Goal: Transaction & Acquisition: Purchase product/service

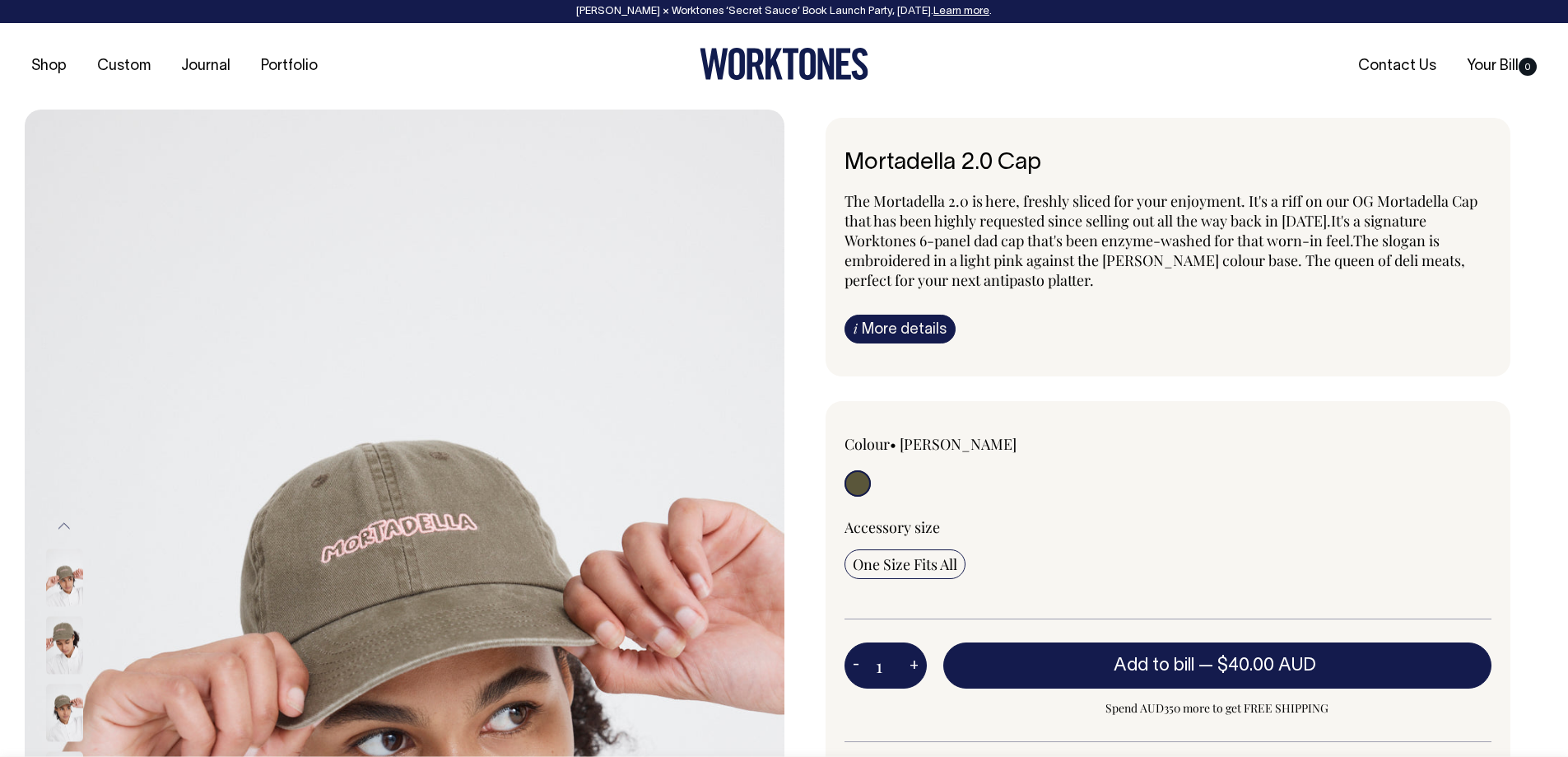
drag, startPoint x: 434, startPoint y: 69, endPoint x: 439, endPoint y: 82, distance: 13.9
click at [434, 70] on ul "Shop Custom Journal Portfolio" at bounding box center [278, 67] width 506 height 17
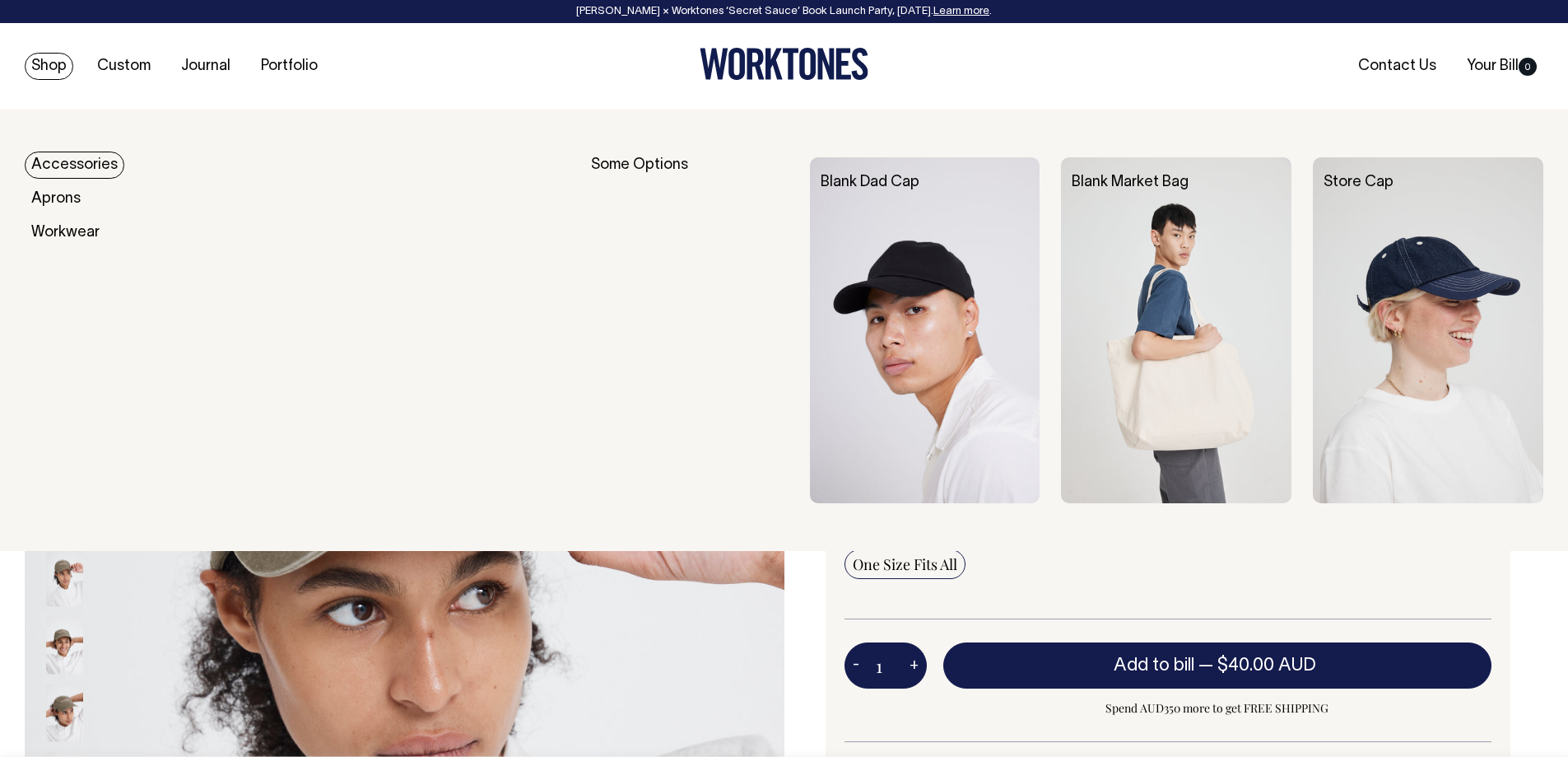
click at [80, 161] on link "Accessories" at bounding box center [74, 165] width 100 height 27
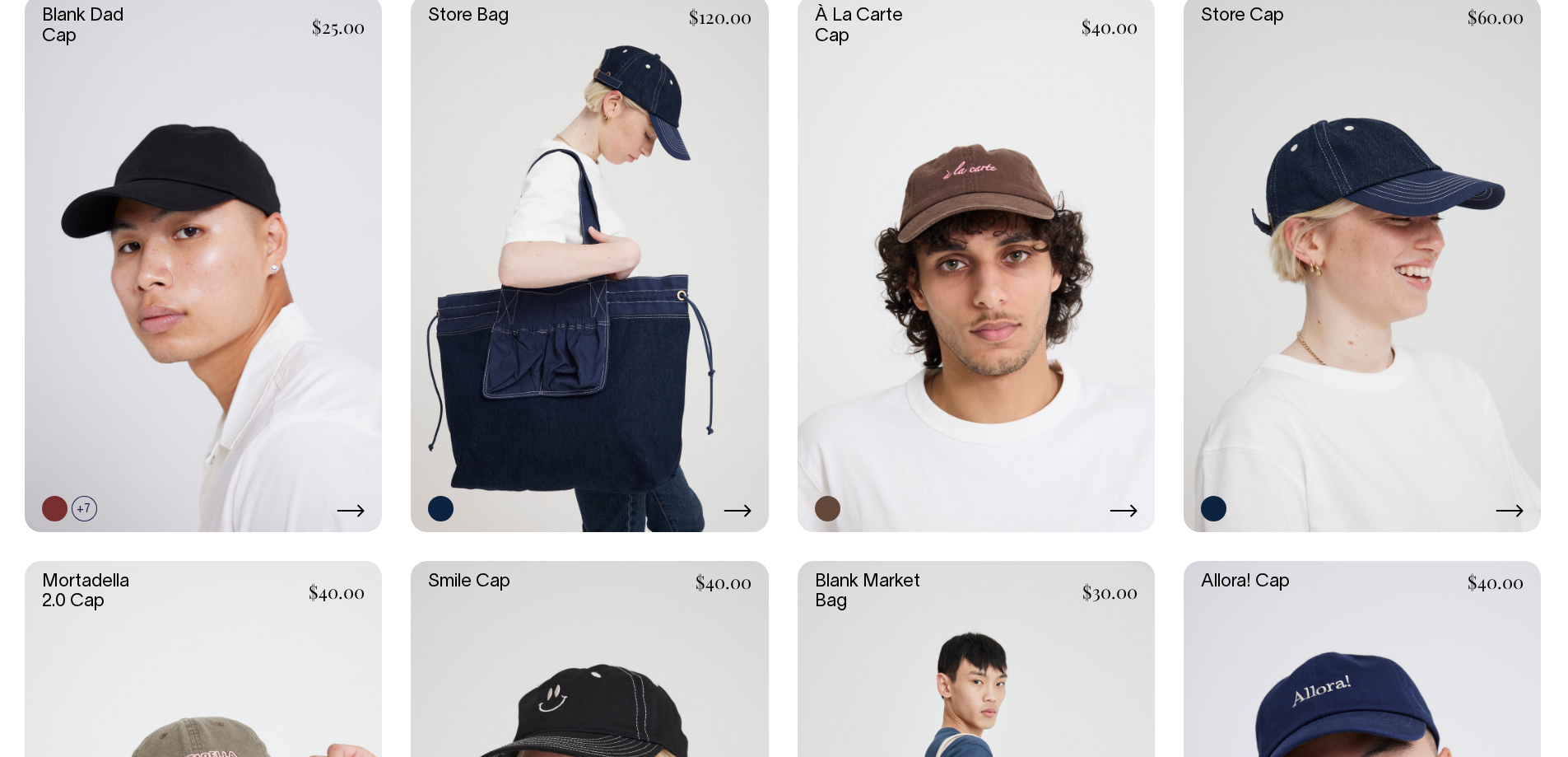
scroll to position [823, 0]
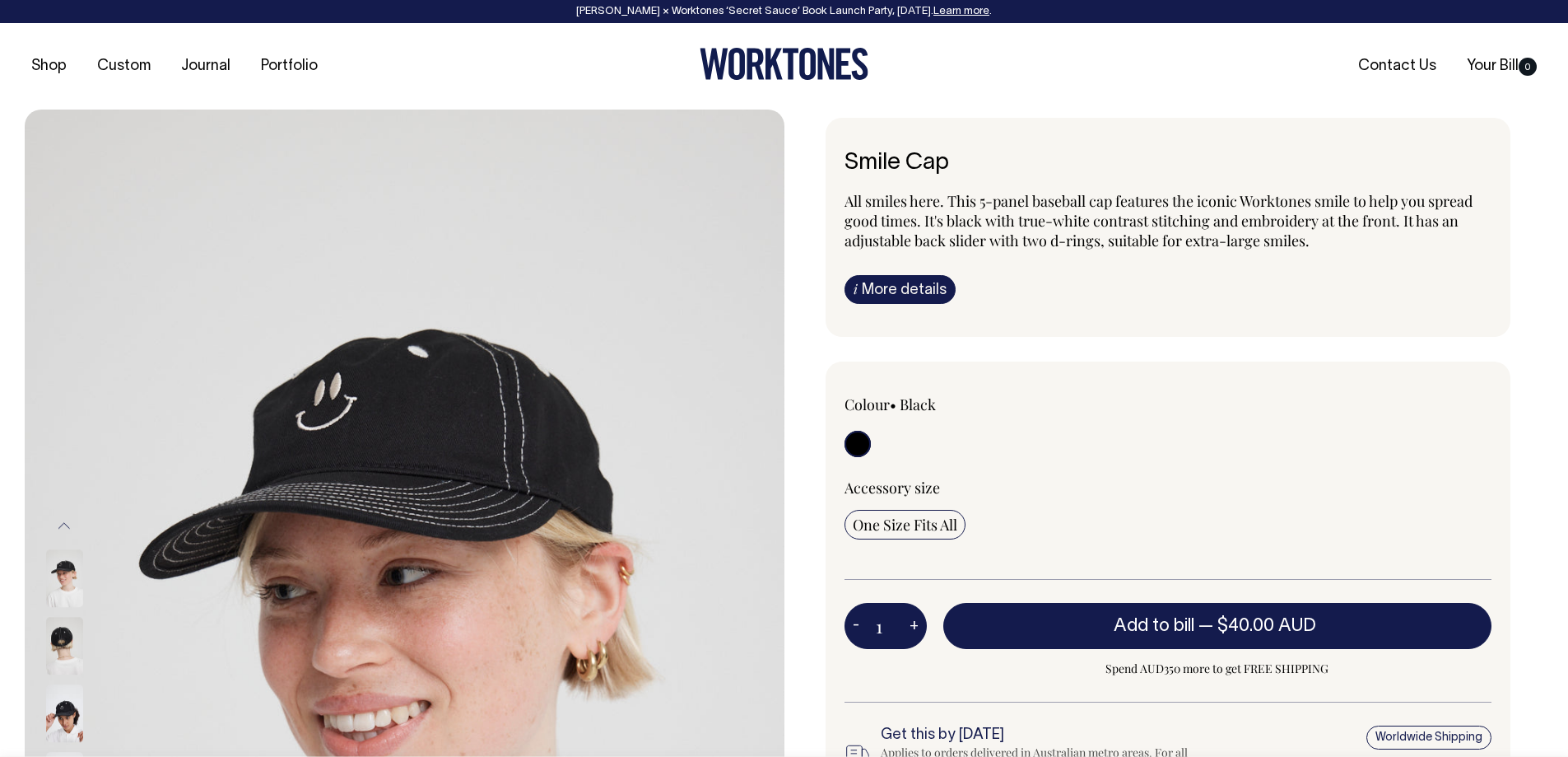
click at [54, 565] on img at bounding box center [64, 578] width 37 height 58
click at [58, 643] on img at bounding box center [64, 645] width 37 height 58
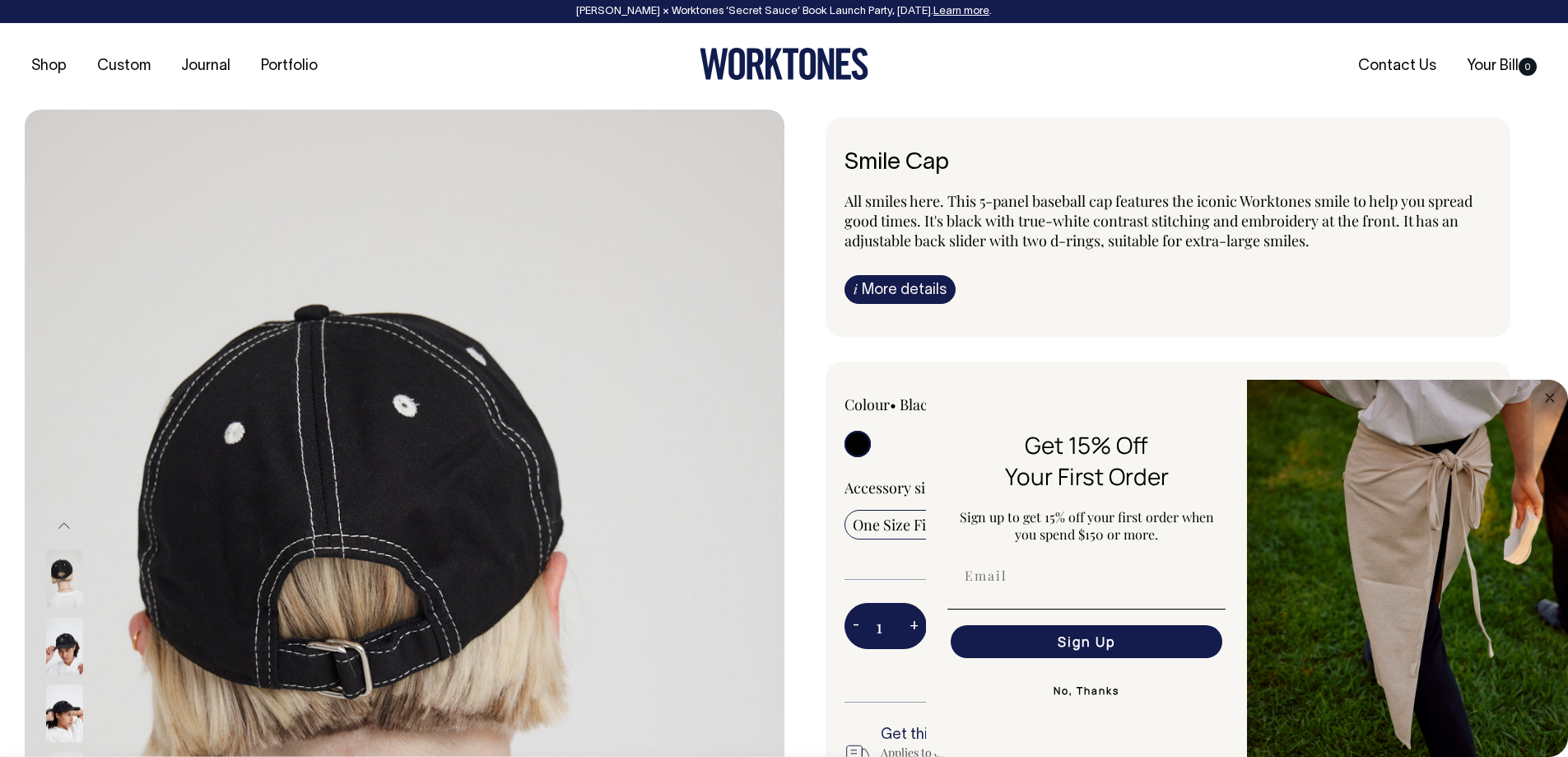
click at [362, 65] on ul "Shop Custom Journal Portfolio" at bounding box center [278, 67] width 506 height 17
click at [1093, 691] on button "No, Thanks" at bounding box center [1086, 690] width 278 height 33
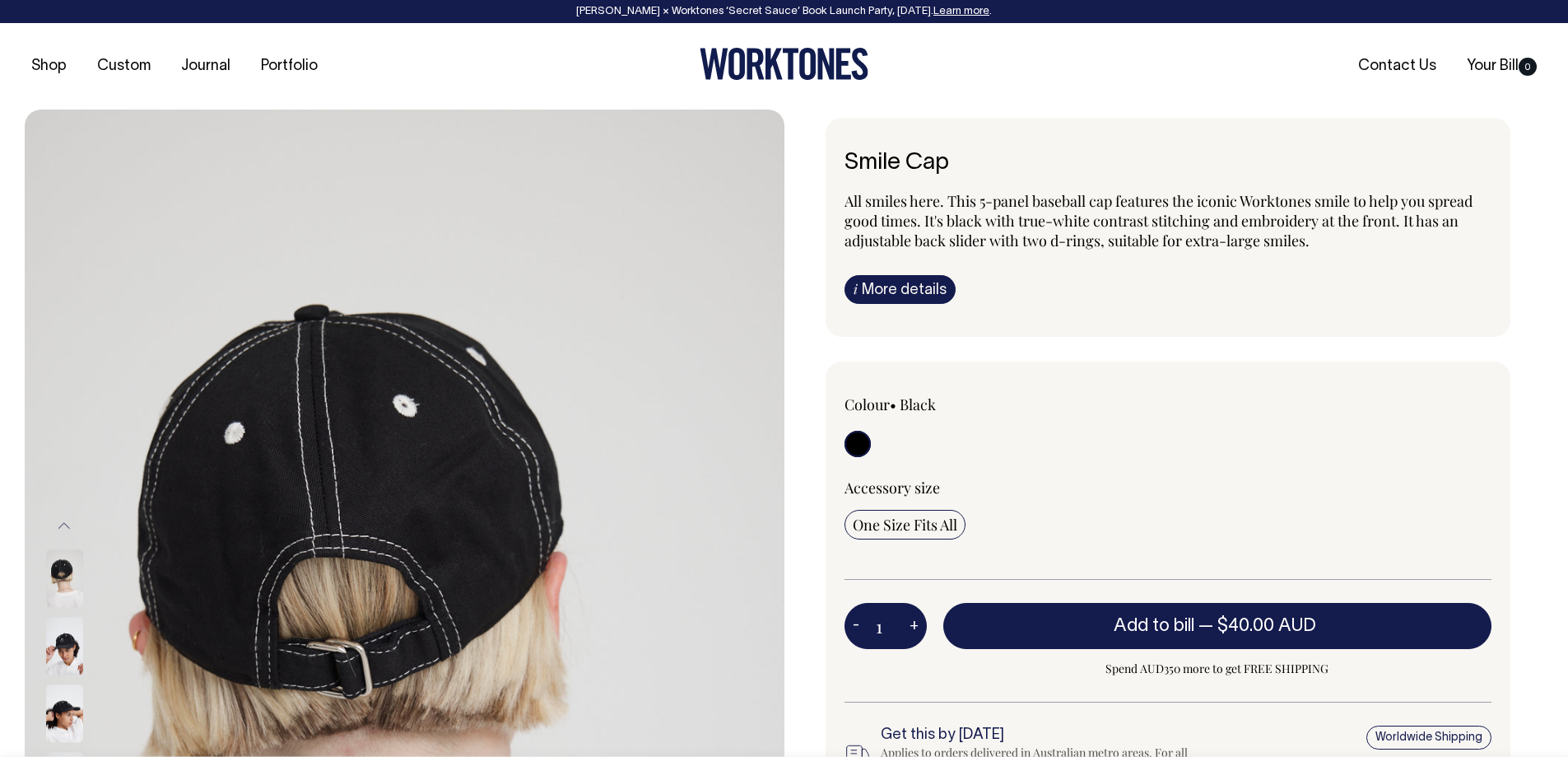
click at [397, 36] on div "Shop Custom Journal Portfolio Contact Us Your Bill 0" at bounding box center [784, 66] width 1568 height 86
